Goal: Obtain resource: Obtain resource

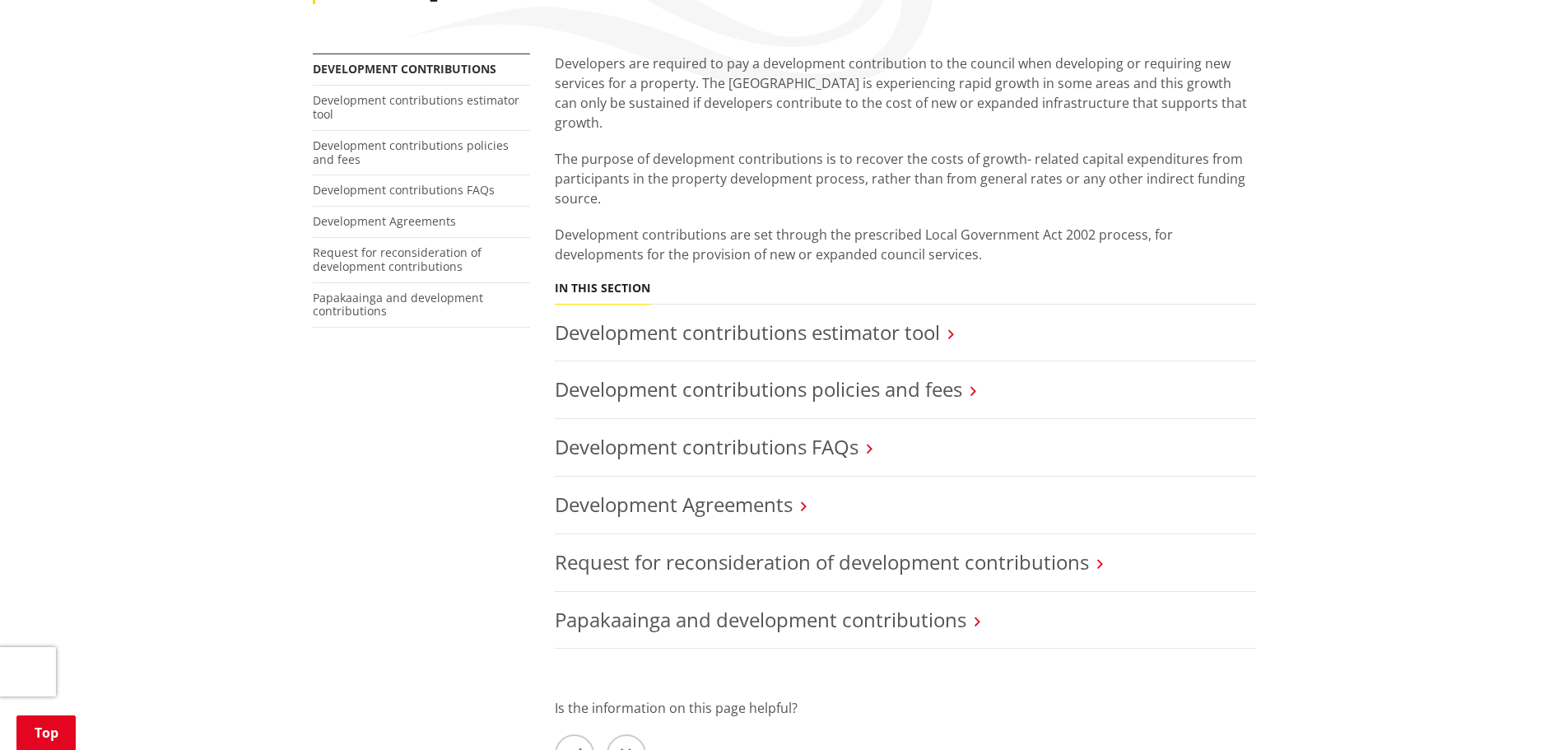
scroll to position [329, 0]
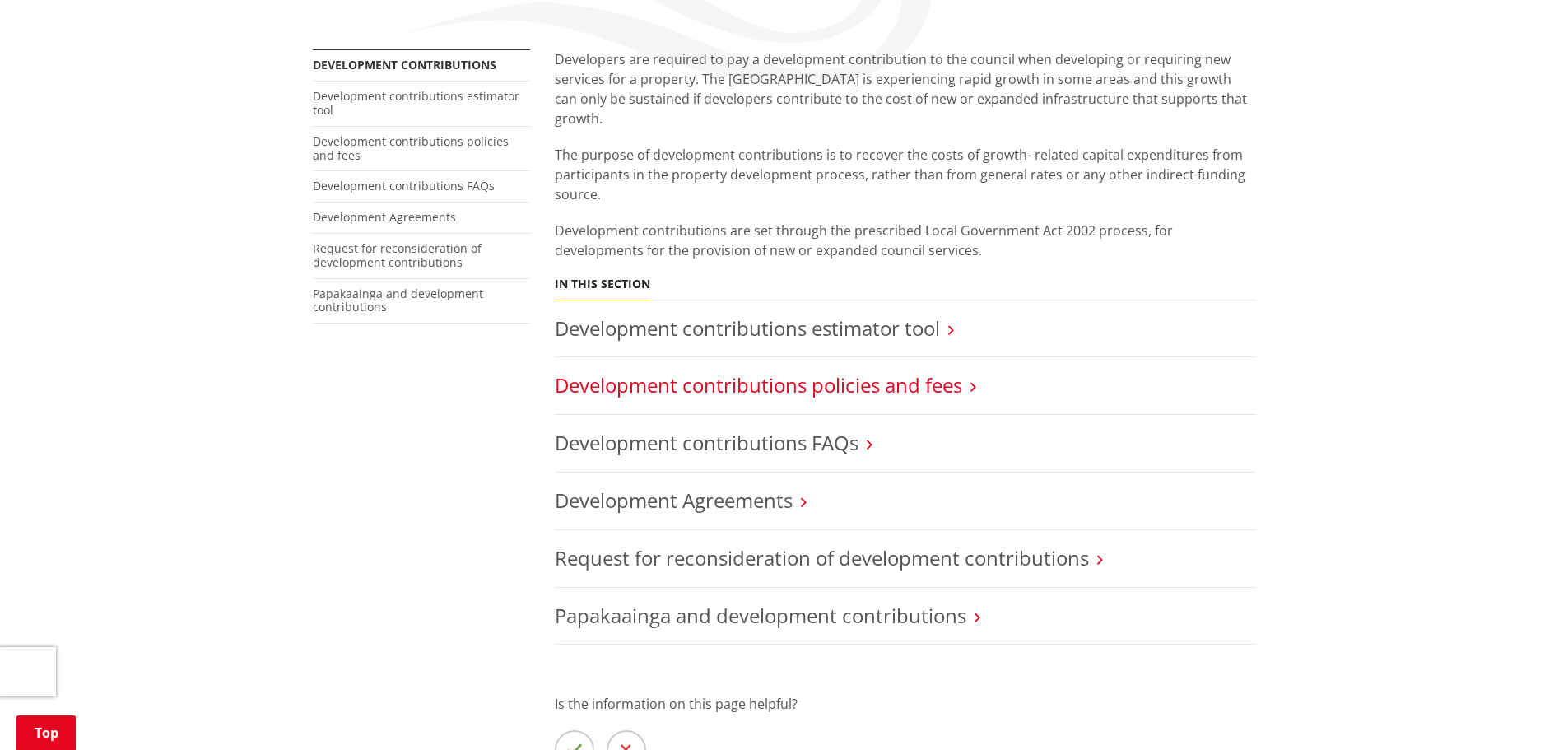
click at [941, 371] on link "Development contributions policies and fees" at bounding box center [758, 385] width 407 height 28
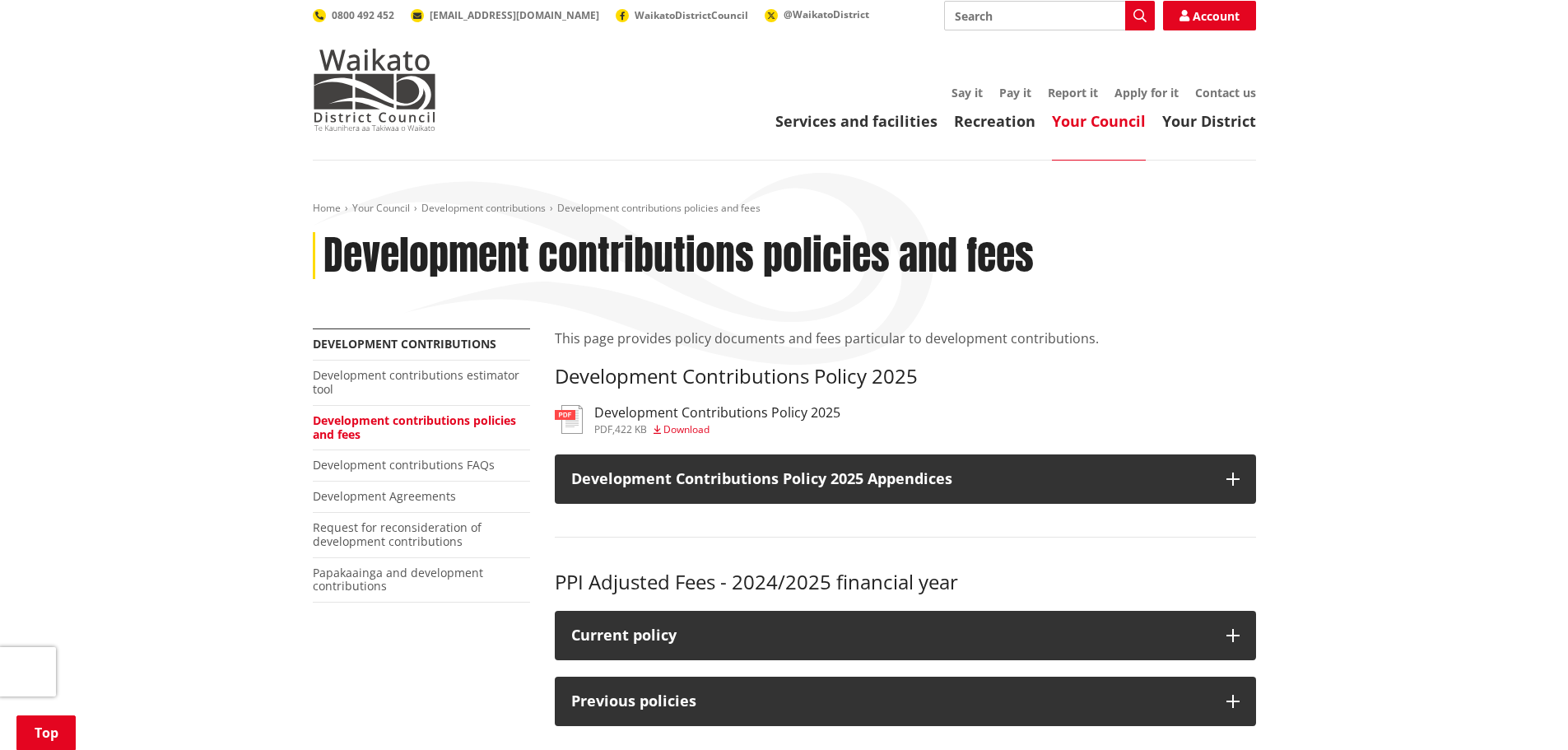
scroll to position [247, 0]
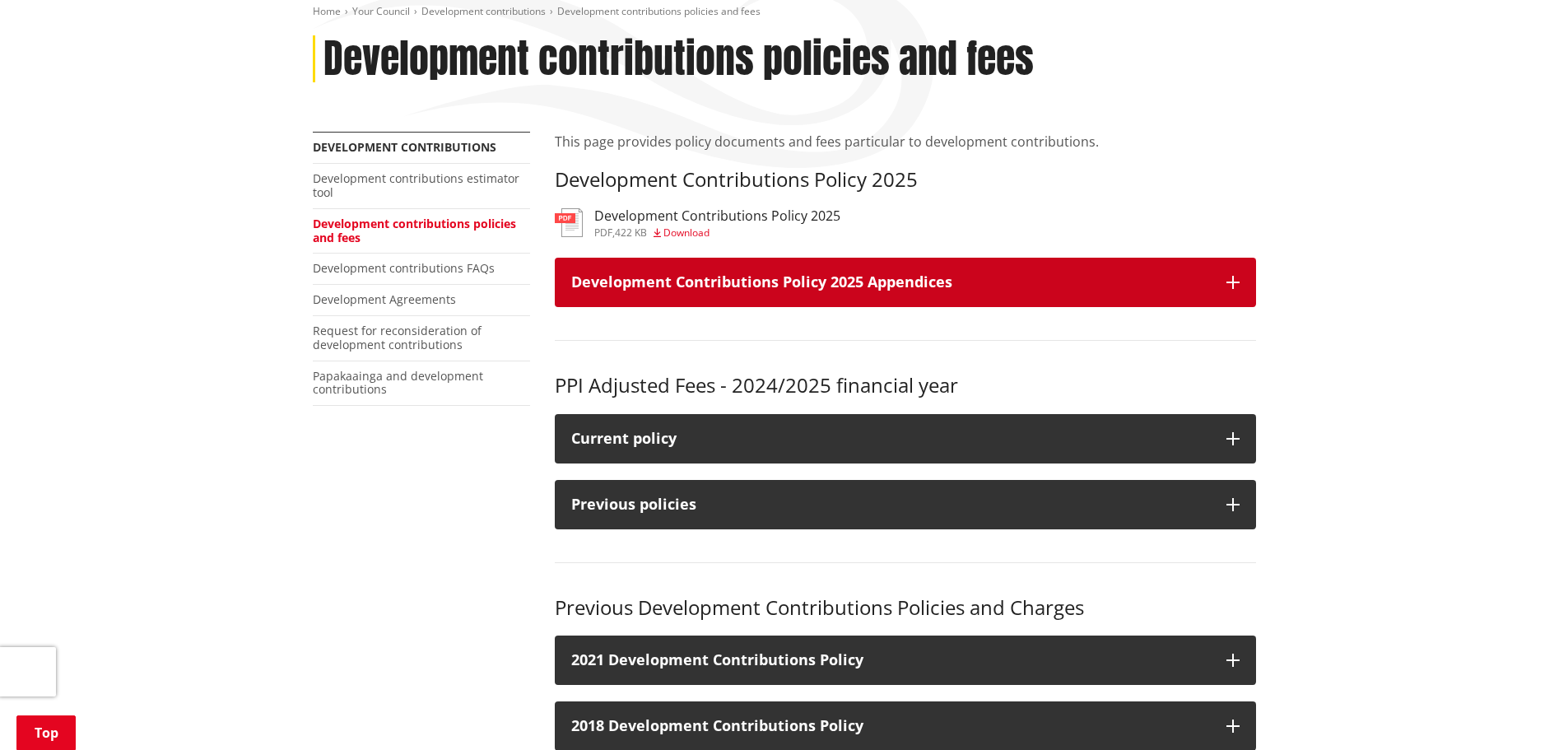
click at [1062, 273] on button "Development Contributions Policy 2025 Appendices" at bounding box center [905, 283] width 701 height 50
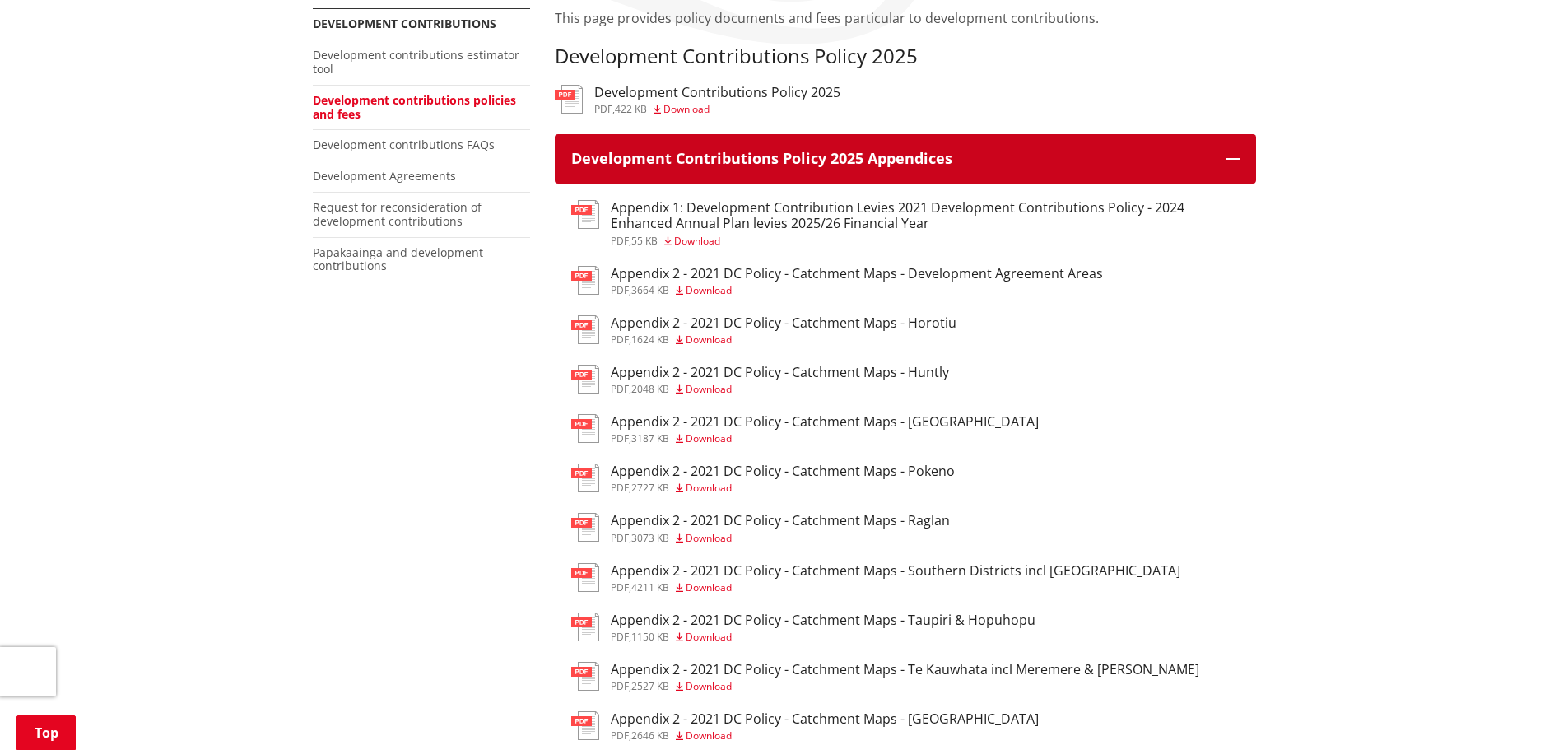
scroll to position [411, 0]
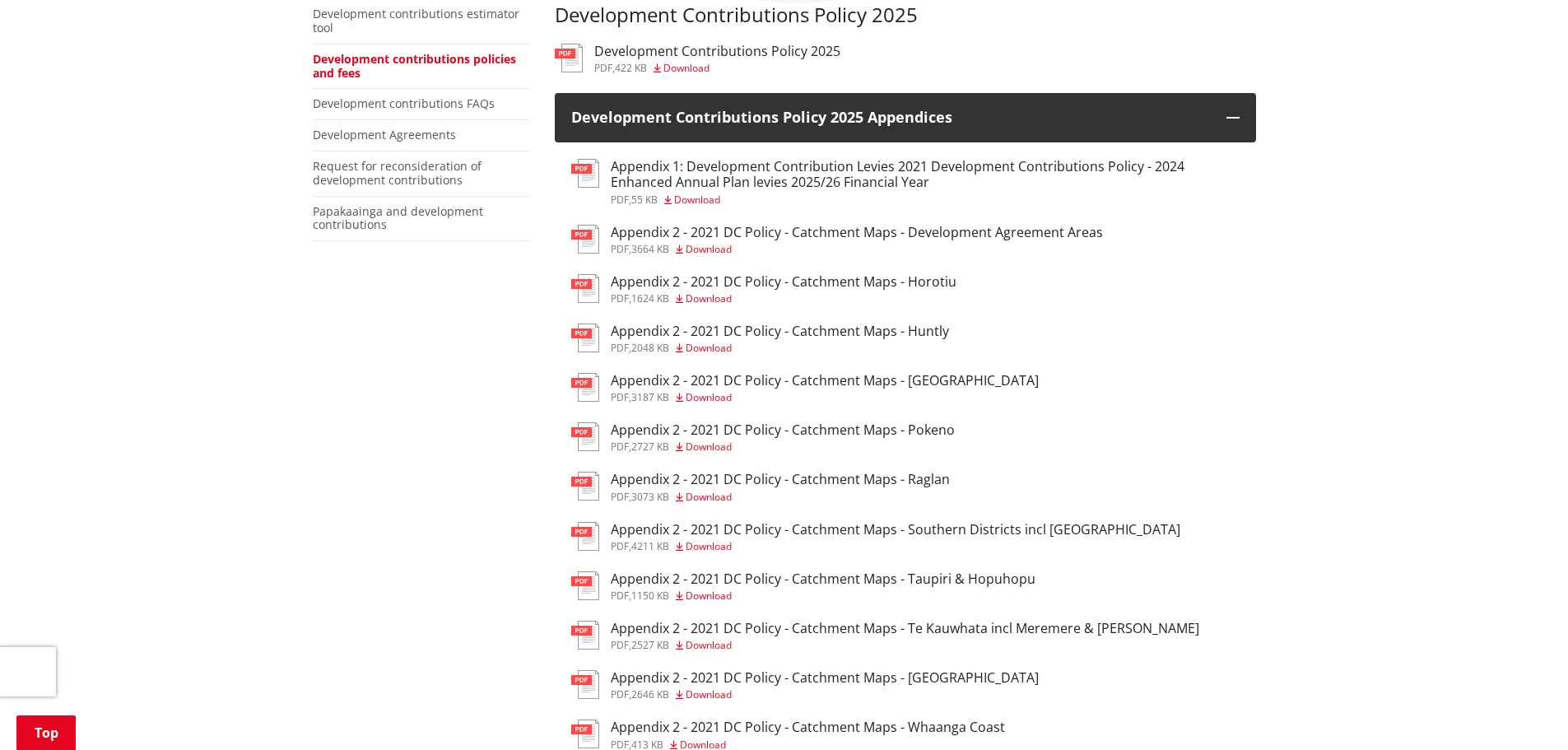
click at [993, 575] on h3 "Appendix 2 - 2021 DC Policy - Catchment Maps - Taupiri & Hopuhopu" at bounding box center [823, 579] width 425 height 16
